Goal: Information Seeking & Learning: Learn about a topic

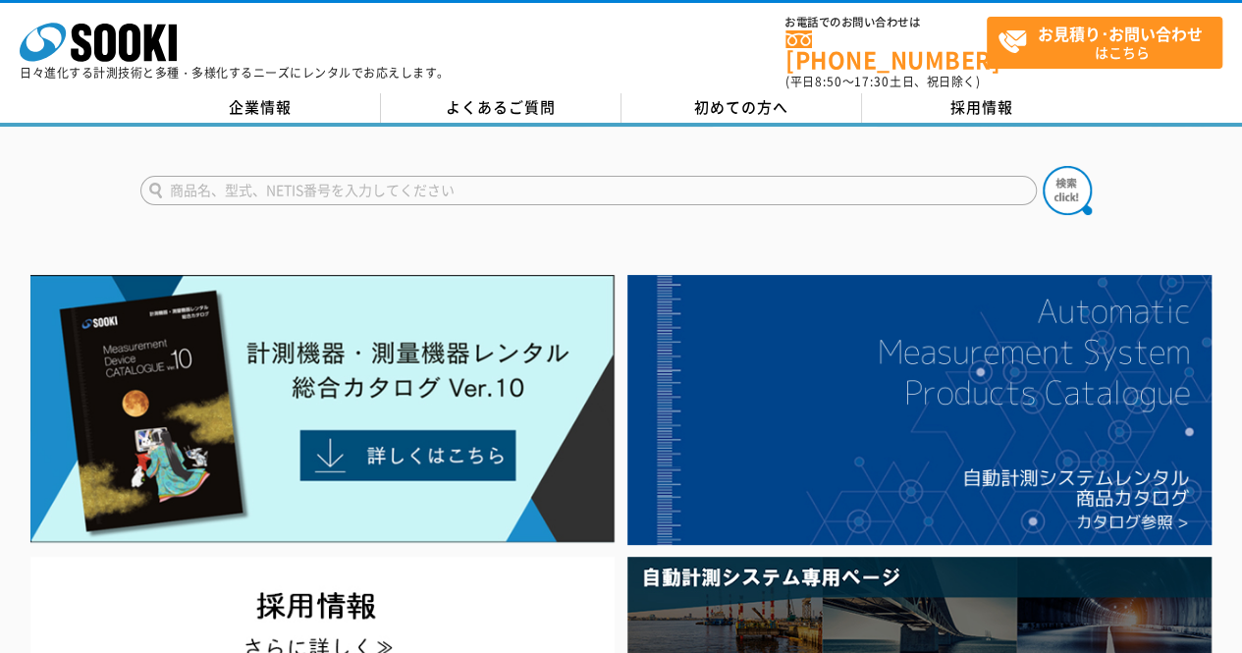
click at [501, 188] on input "text" at bounding box center [588, 190] width 896 height 29
click at [501, 188] on input "粉塵計" at bounding box center [588, 190] width 896 height 29
type input "粉塵計"
click at [1043, 166] on button at bounding box center [1067, 190] width 49 height 49
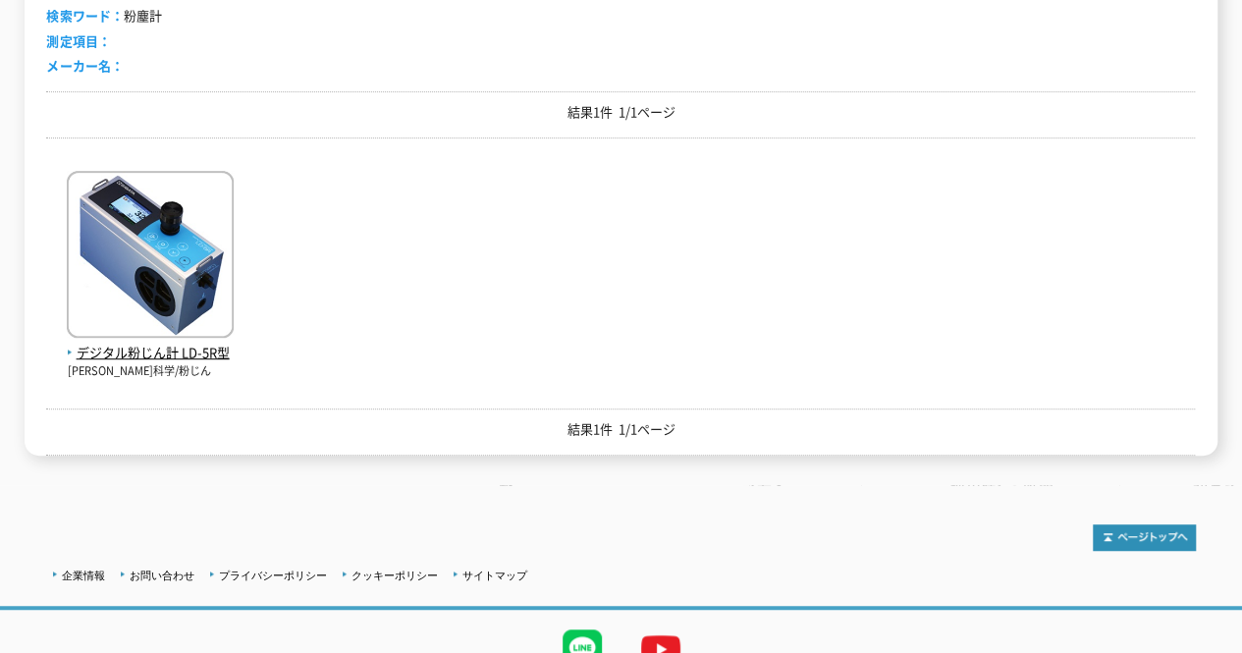
scroll to position [393, 0]
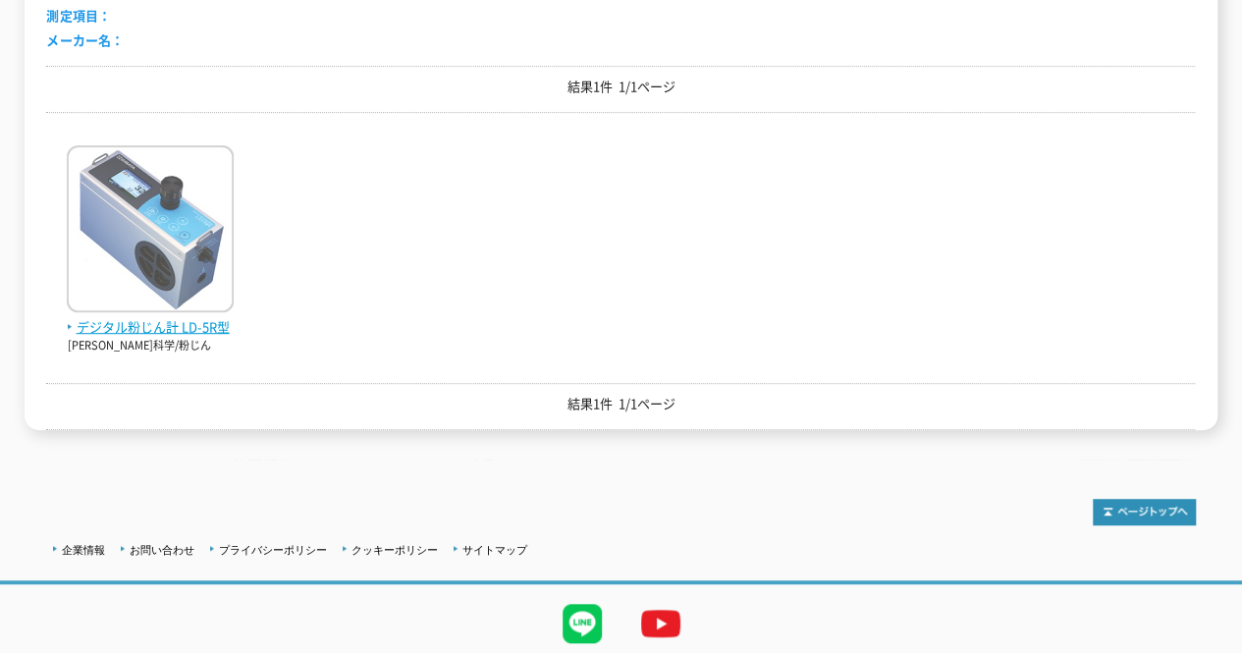
click at [163, 317] on span "デジタル粉じん計 LD-5R型" at bounding box center [150, 327] width 167 height 21
